Goal: Use online tool/utility: Utilize a website feature to perform a specific function

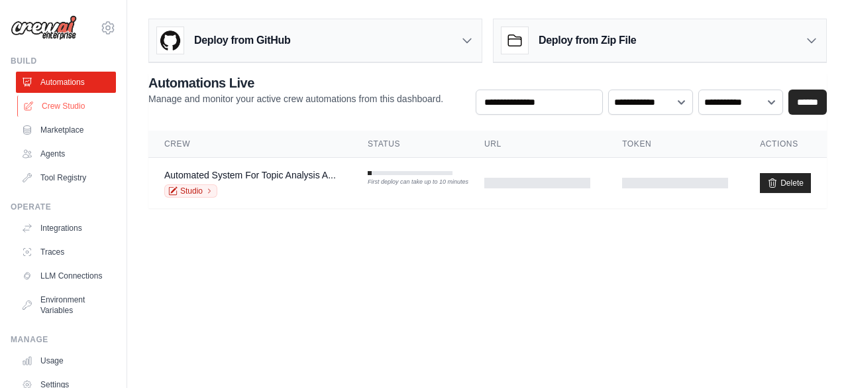
click at [46, 103] on link "Crew Studio" at bounding box center [67, 105] width 100 height 21
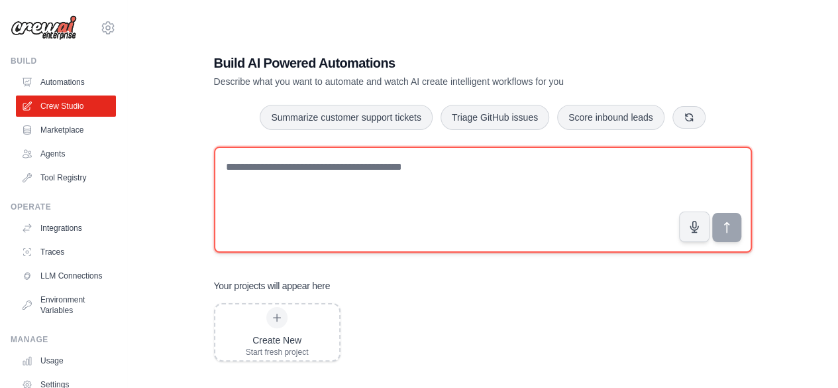
click at [445, 184] on textarea at bounding box center [483, 199] width 538 height 106
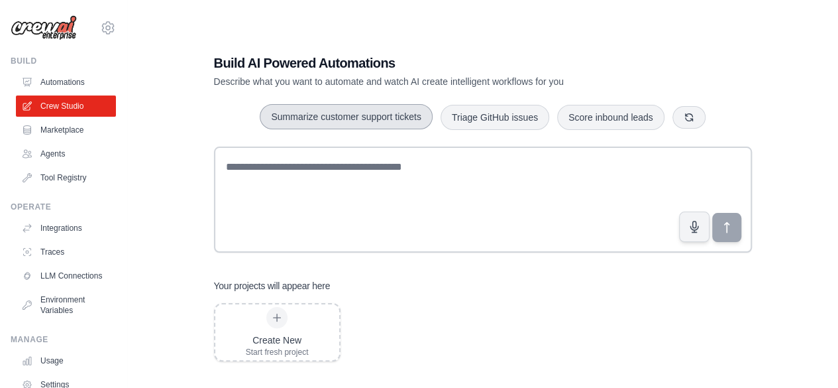
click at [345, 121] on button "Summarize customer support tickets" at bounding box center [346, 116] width 172 height 25
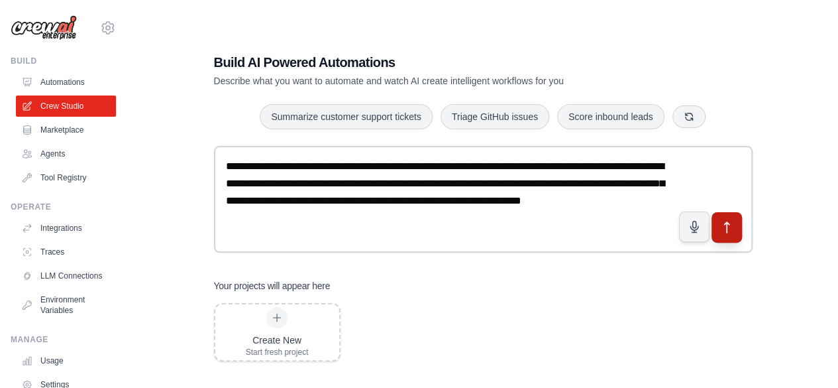
click at [726, 226] on icon "submit" at bounding box center [727, 227] width 14 height 14
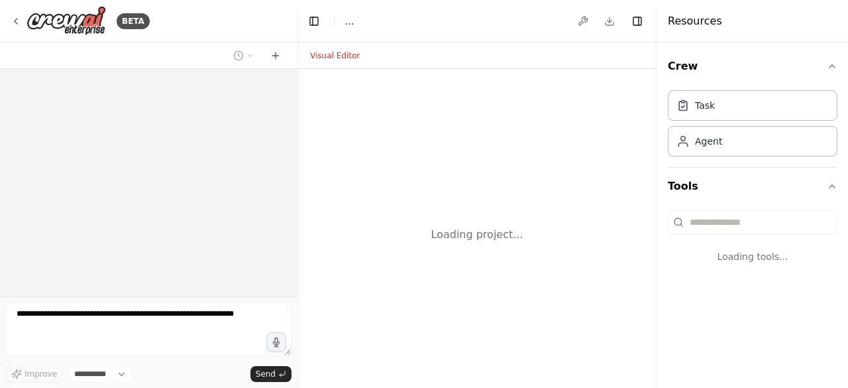
select select "****"
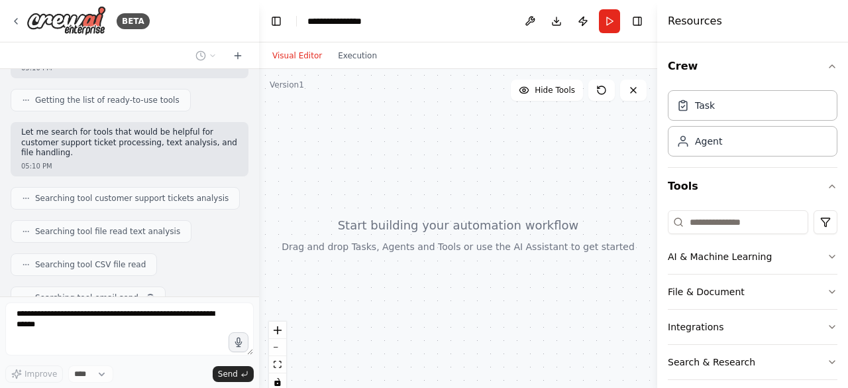
scroll to position [218, 0]
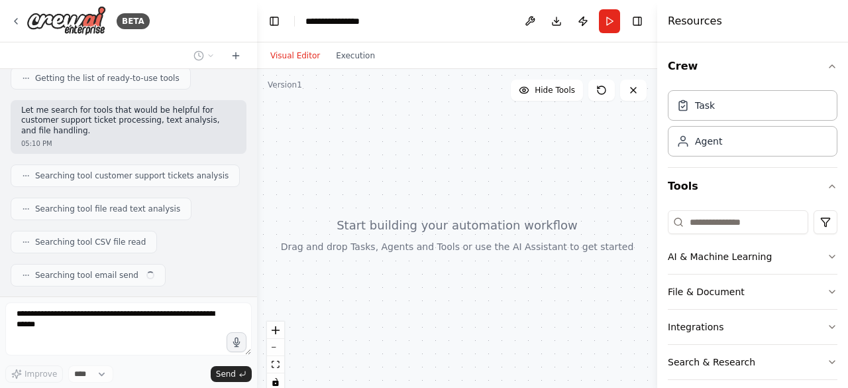
drag, startPoint x: 294, startPoint y: 149, endPoint x: 257, endPoint y: 152, distance: 37.2
click at [257, 152] on div "**********" at bounding box center [424, 194] width 848 height 388
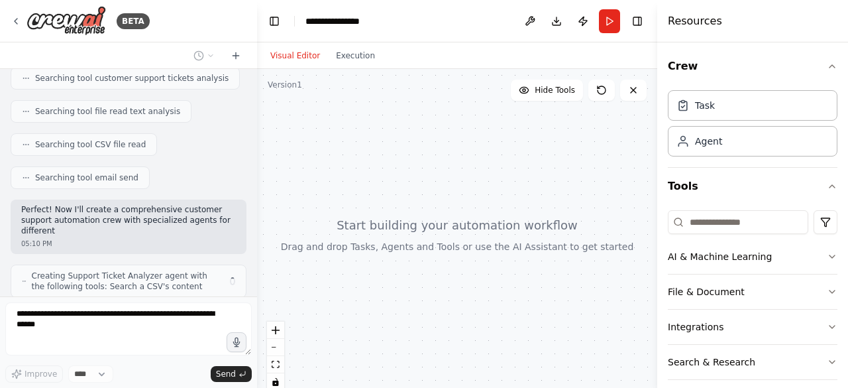
scroll to position [326, 0]
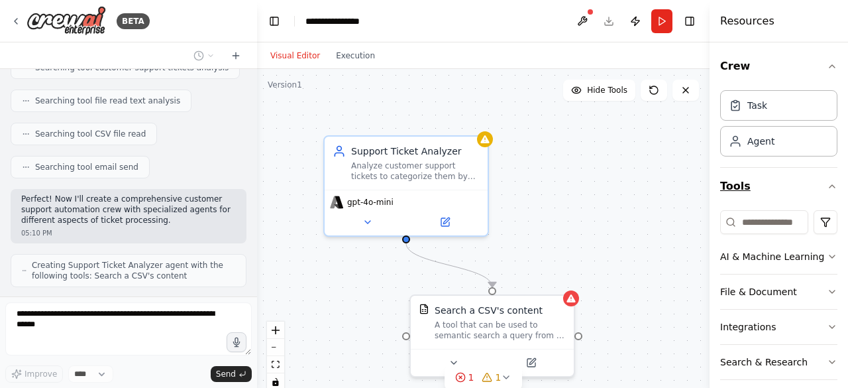
drag, startPoint x: 657, startPoint y: 174, endPoint x: 748, endPoint y: 173, distance: 90.1
click at [748, 173] on div "Resources Crew Task Agent Tools AI & Machine Learning File & Document Integrati…" at bounding box center [779, 194] width 139 height 388
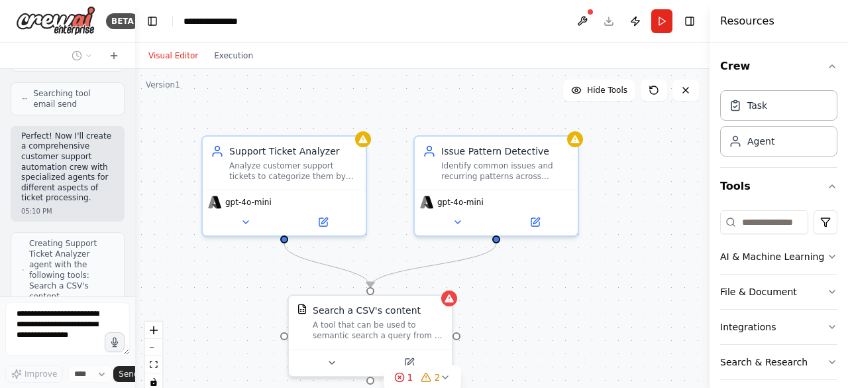
scroll to position [608, 0]
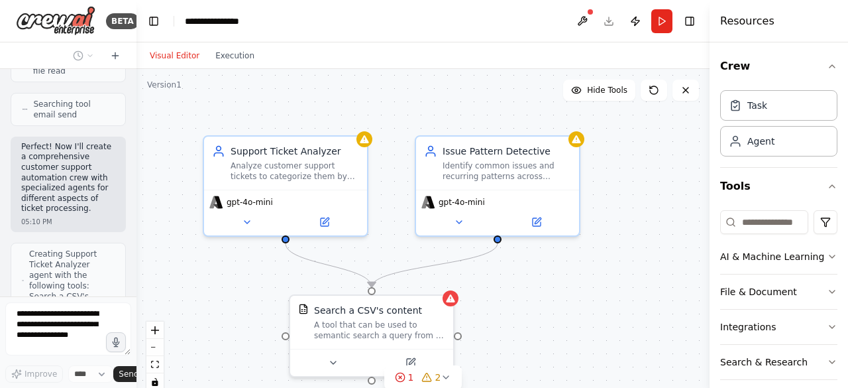
drag, startPoint x: 256, startPoint y: 162, endPoint x: 137, endPoint y: 146, distance: 120.3
click at [137, 146] on div "BETA Create a crew that automatically reads through customer support tickets, c…" at bounding box center [424, 194] width 848 height 388
click at [628, 180] on div ".deletable-edge-delete-btn { width: 20px; height: 20px; border: 0px solid #ffff…" at bounding box center [423, 234] width 573 height 331
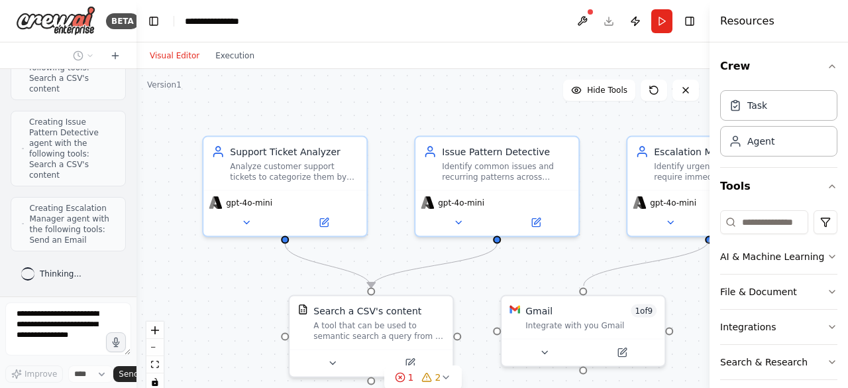
scroll to position [809, 0]
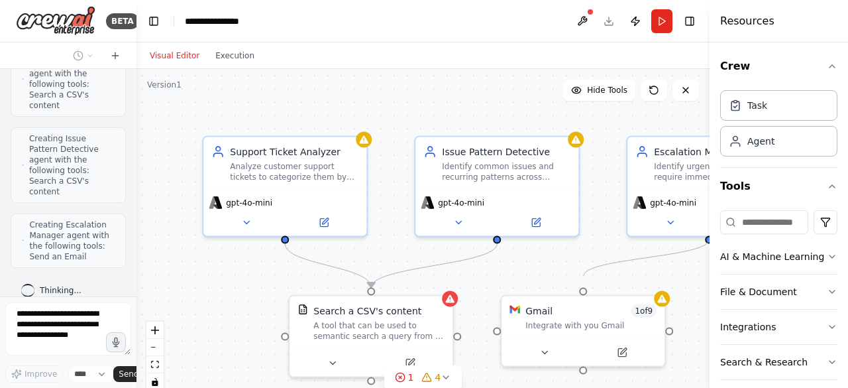
drag, startPoint x: 584, startPoint y: 286, endPoint x: 584, endPoint y: 276, distance: 9.9
click at [584, 276] on circle "Edge from 083458d3-d932-480f-88d9-d41074e44f74 to 269f742f-07ad-4c95-b513-f6412…" at bounding box center [583, 280] width 13 height 13
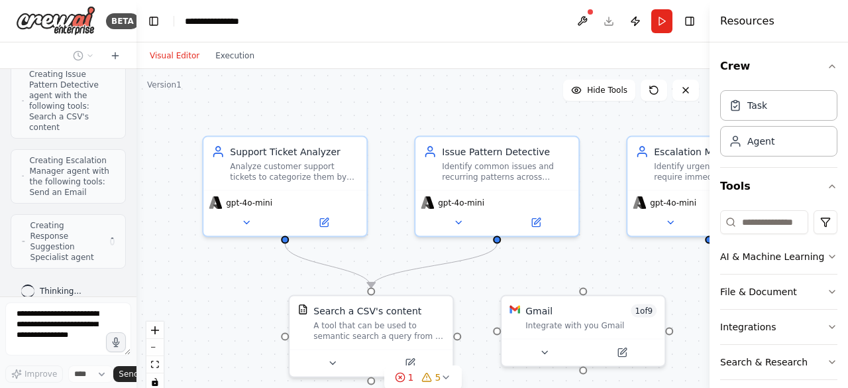
click at [333, 26] on header "**********" at bounding box center [423, 21] width 573 height 42
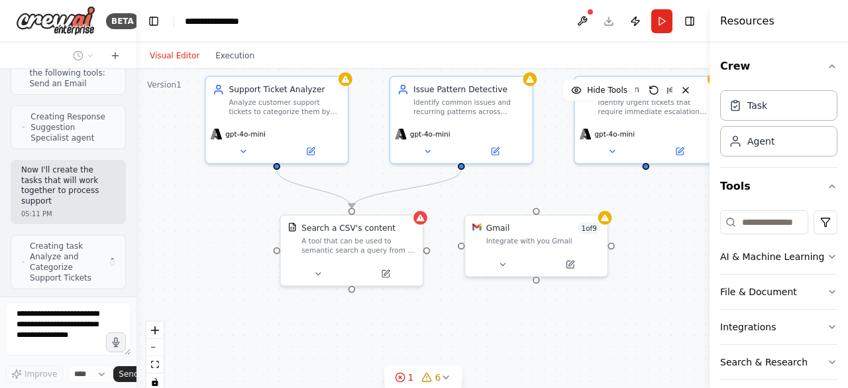
scroll to position [1003, 0]
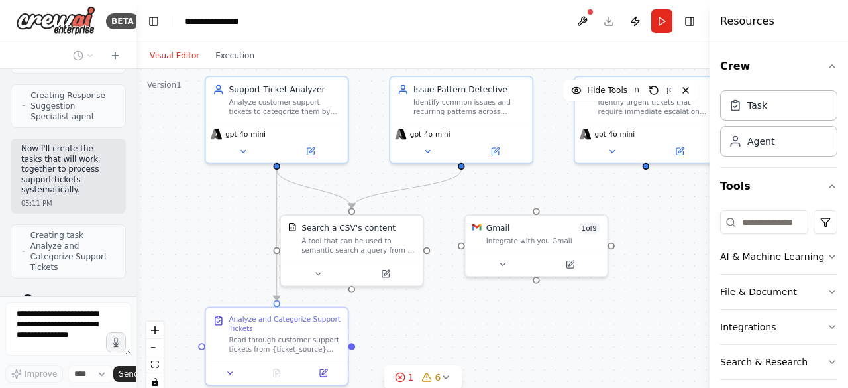
drag, startPoint x: 214, startPoint y: 345, endPoint x: 195, endPoint y: 287, distance: 61.4
click at [196, 289] on div ".deletable-edge-delete-btn { width: 20px; height: 20px; border: 0px solid #ffff…" at bounding box center [423, 234] width 573 height 331
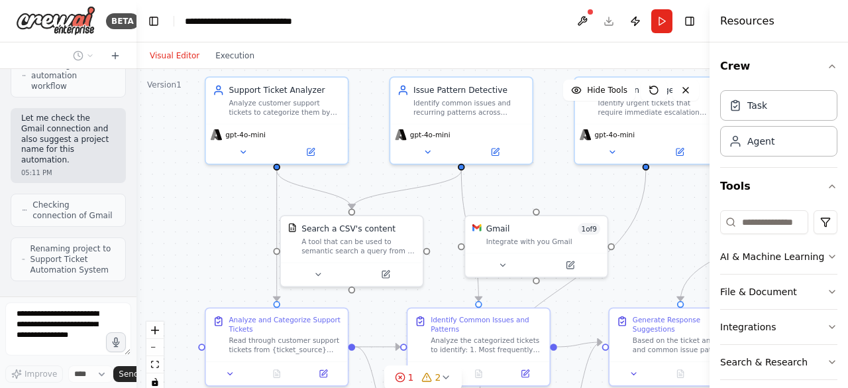
scroll to position [1466, 0]
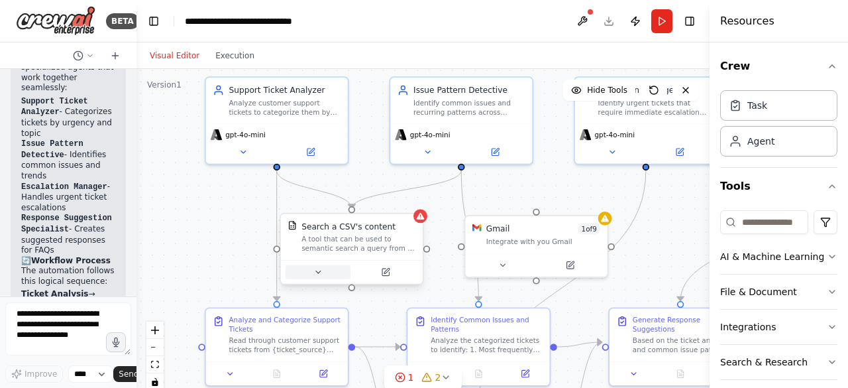
click at [319, 272] on icon at bounding box center [317, 271] width 9 height 9
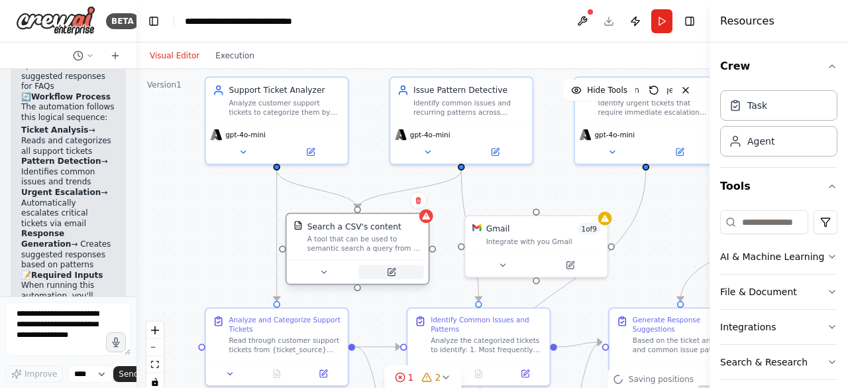
click at [395, 272] on icon at bounding box center [391, 271] width 9 height 9
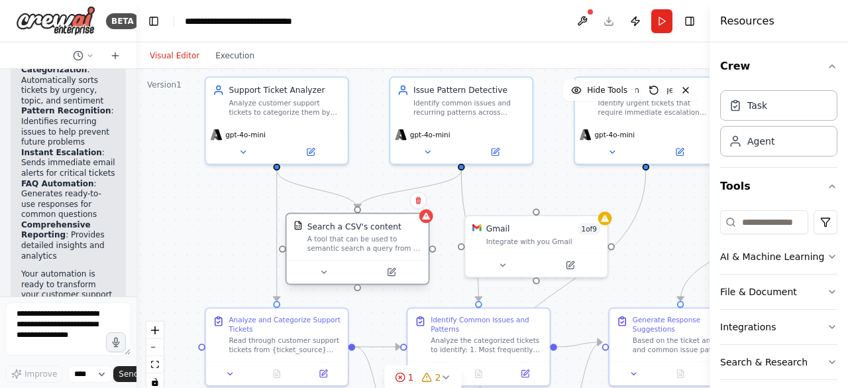
scroll to position [2601, 0]
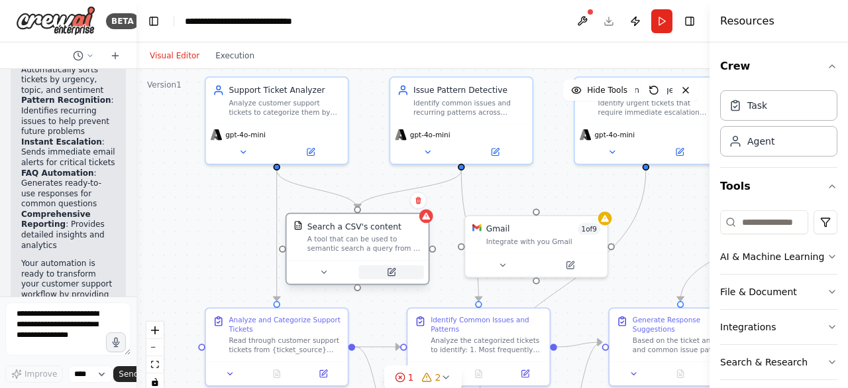
click at [392, 272] on icon at bounding box center [392, 270] width 5 height 5
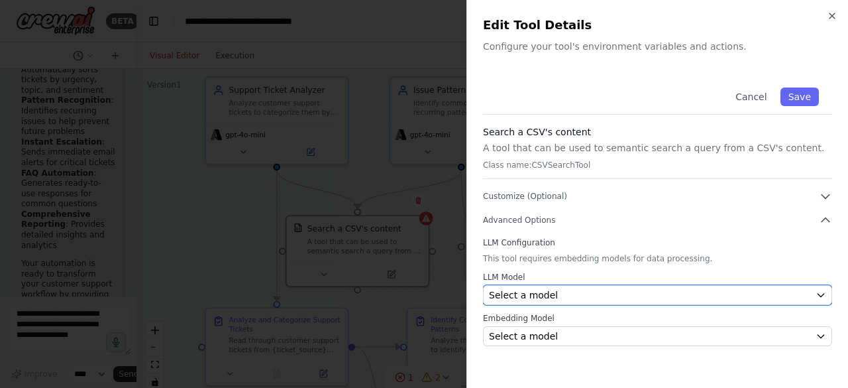
click at [815, 296] on button "Select a model" at bounding box center [657, 295] width 349 height 20
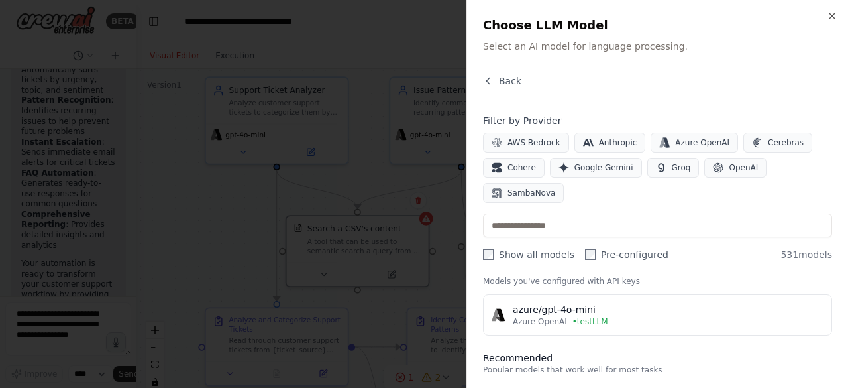
scroll to position [0, 0]
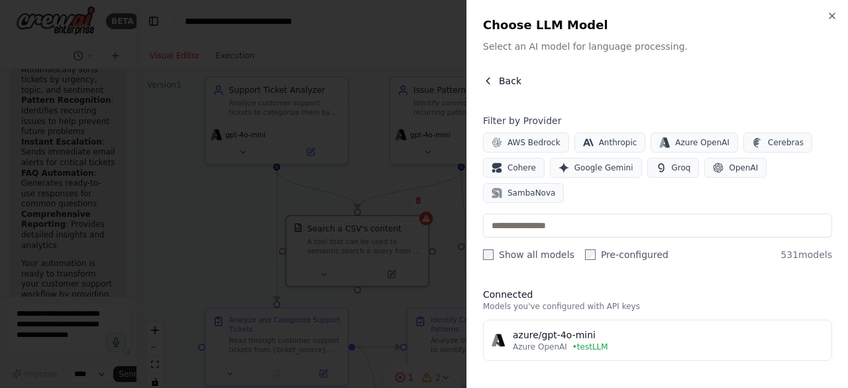
click at [493, 80] on button "Back" at bounding box center [502, 80] width 38 height 13
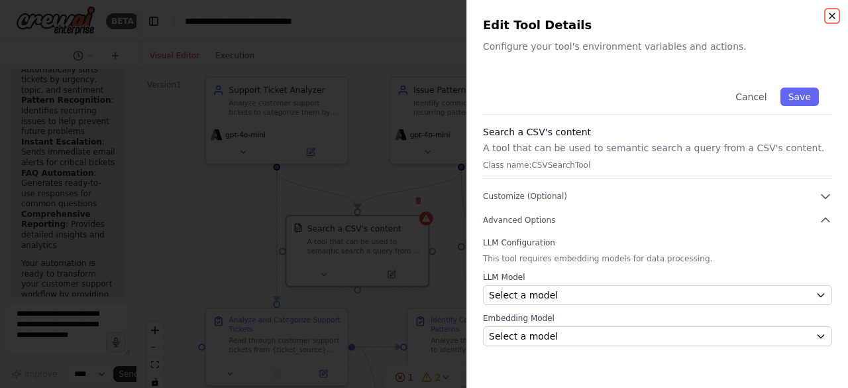
click at [834, 15] on icon "button" at bounding box center [832, 16] width 11 height 11
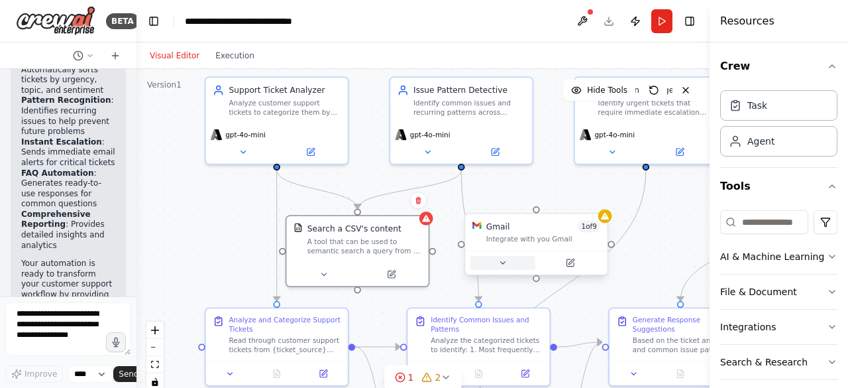
click at [509, 261] on button at bounding box center [502, 263] width 65 height 14
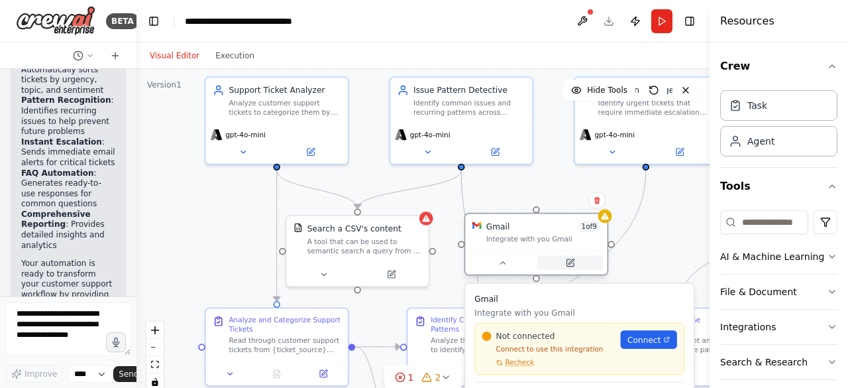
click at [581, 259] on button at bounding box center [570, 263] width 65 height 14
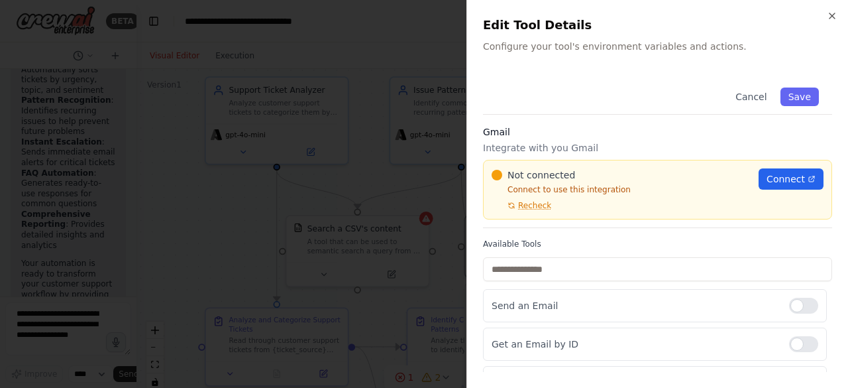
click at [839, 11] on div "Close Edit Tool Details Configure your tool's environment variables and actions…" at bounding box center [658, 194] width 382 height 388
click at [832, 16] on icon "button" at bounding box center [832, 15] width 5 height 5
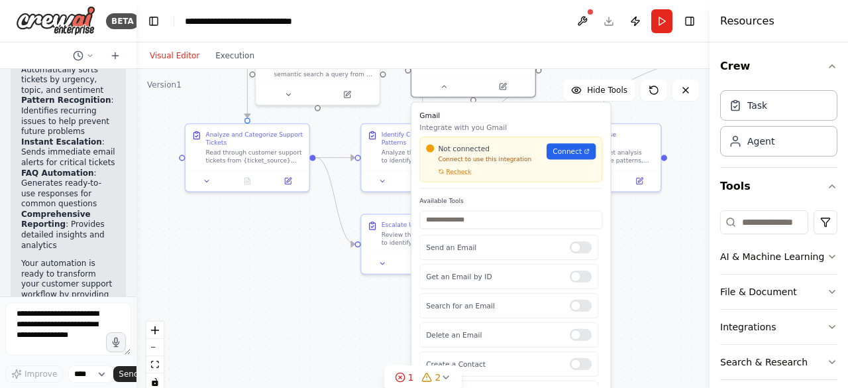
drag, startPoint x: 272, startPoint y: 247, endPoint x: 194, endPoint y: 72, distance: 191.1
click at [194, 72] on div ".deletable-edge-delete-btn { width: 20px; height: 20px; border: 0px solid #ffff…" at bounding box center [423, 234] width 573 height 331
click at [827, 259] on icon "button" at bounding box center [832, 256] width 11 height 11
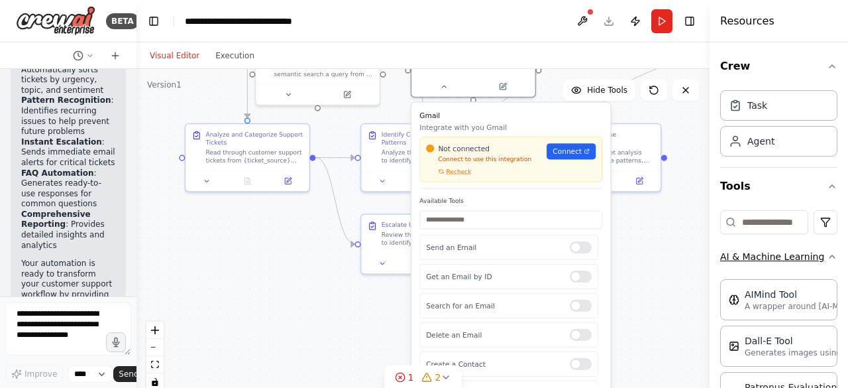
click at [827, 258] on icon "button" at bounding box center [832, 256] width 11 height 11
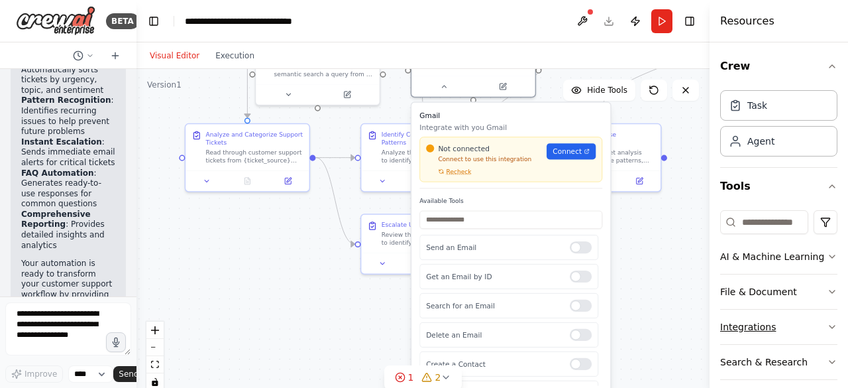
click at [827, 321] on icon "button" at bounding box center [832, 326] width 11 height 11
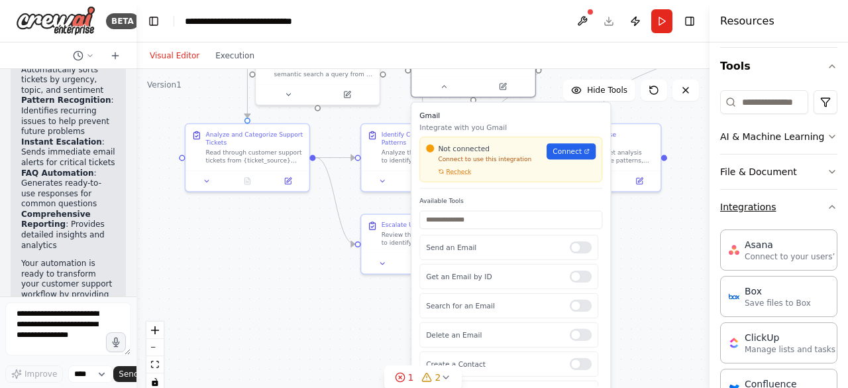
scroll to position [133, 0]
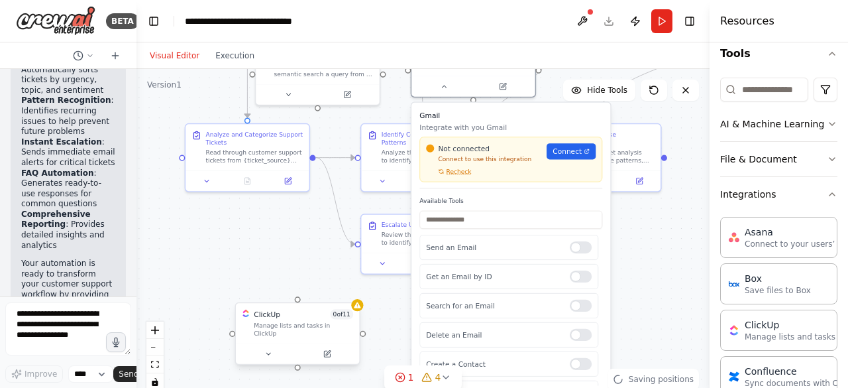
click at [318, 320] on div "ClickUp 0 of 11 Manage lists and tasks in ClickUp" at bounding box center [303, 323] width 99 height 28
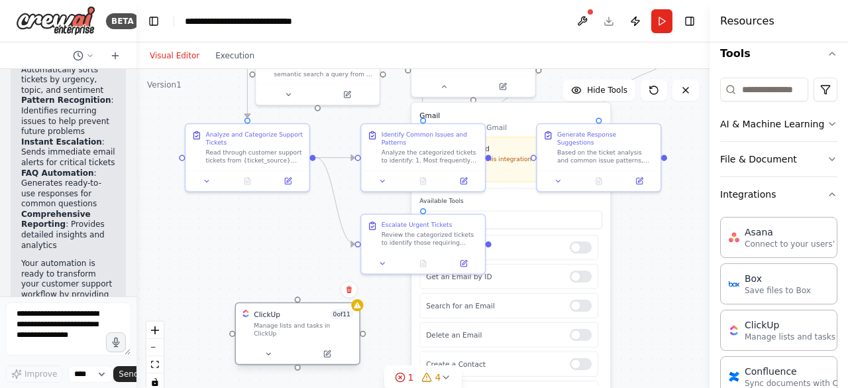
click at [359, 311] on div "ClickUp 0 of 11 Manage lists and tasks in ClickUp" at bounding box center [297, 323] width 123 height 40
click at [330, 321] on div "Manage lists and tasks in ClickUp" at bounding box center [303, 329] width 99 height 16
